Goal: Check status: Check status

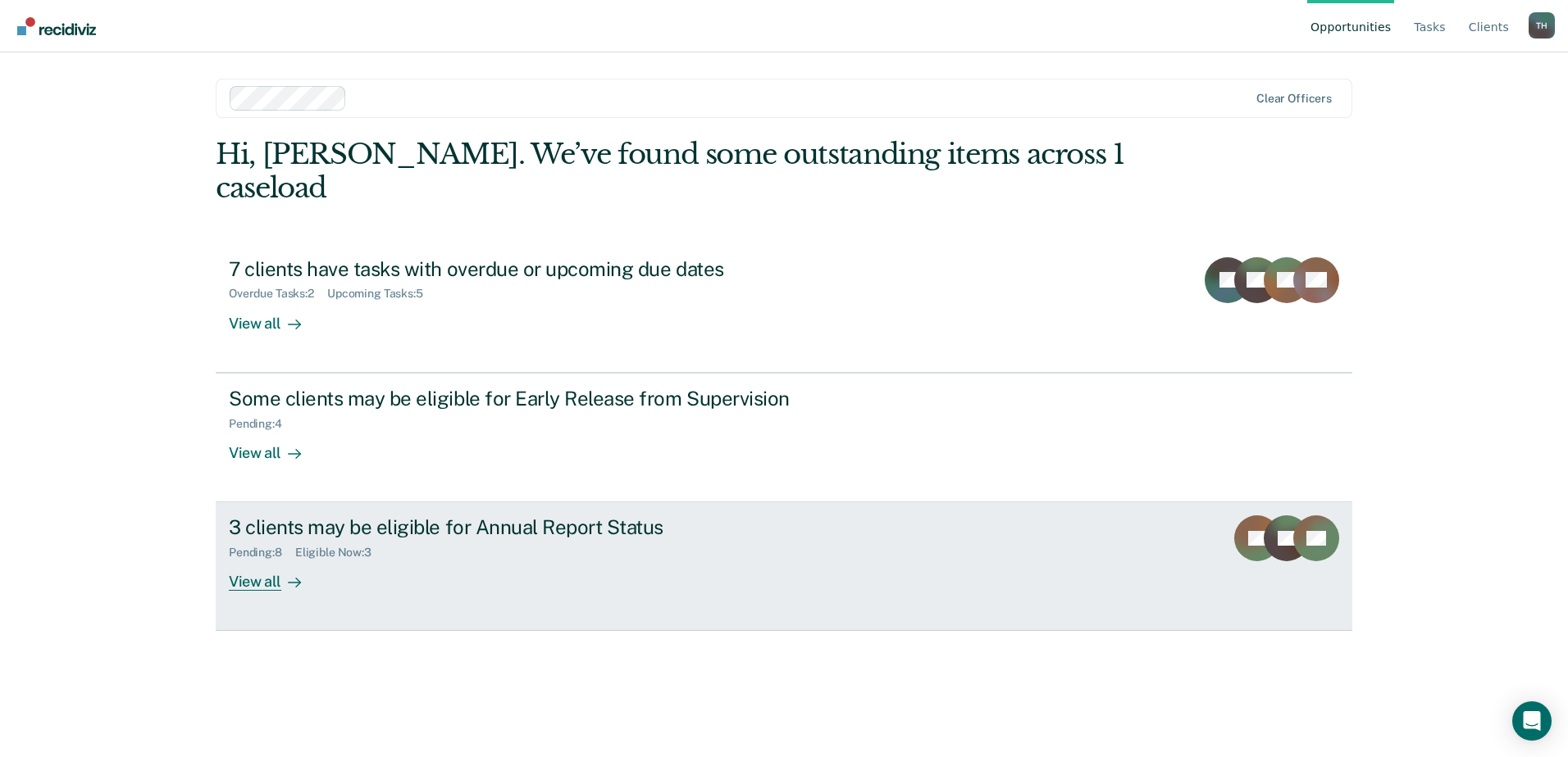
click at [242, 560] on div "View all" at bounding box center [275, 576] width 92 height 32
